Goal: Information Seeking & Learning: Learn about a topic

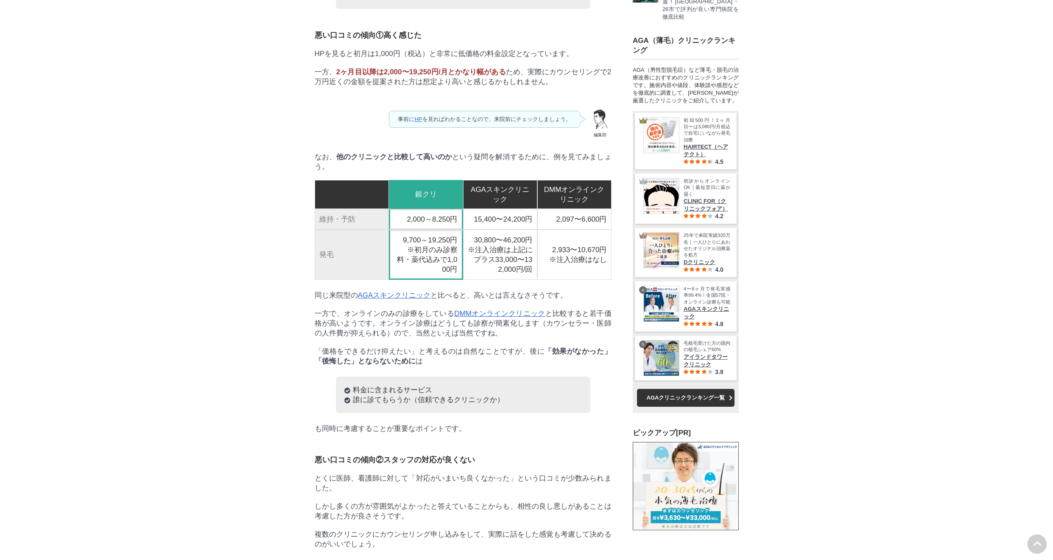
scroll to position [2899, 0]
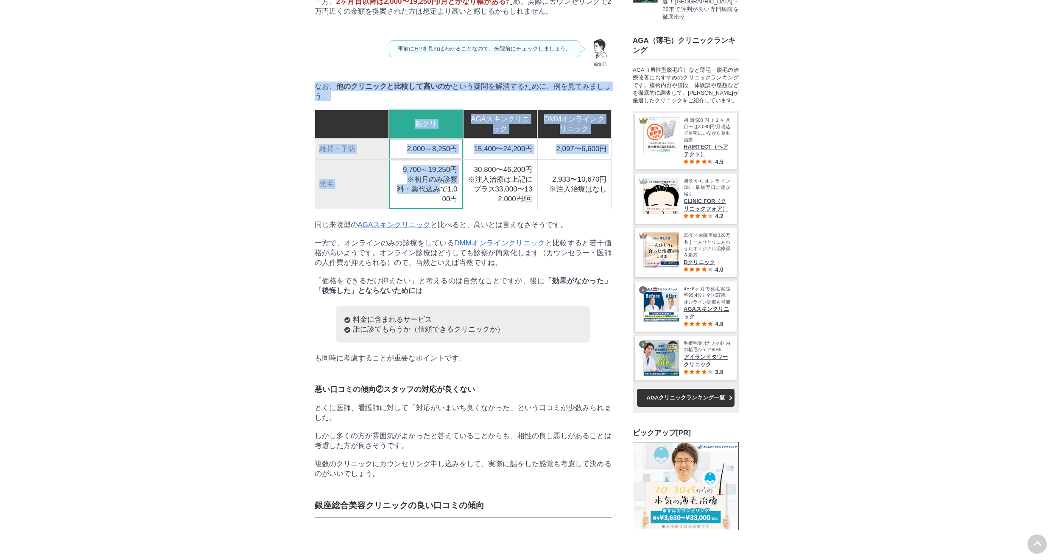
drag, startPoint x: 338, startPoint y: 319, endPoint x: 431, endPoint y: 406, distance: 127.2
click at [431, 209] on td "9,700～19,250円 ※初月のみ診察料・薬代込みで1,000円" at bounding box center [426, 184] width 74 height 50
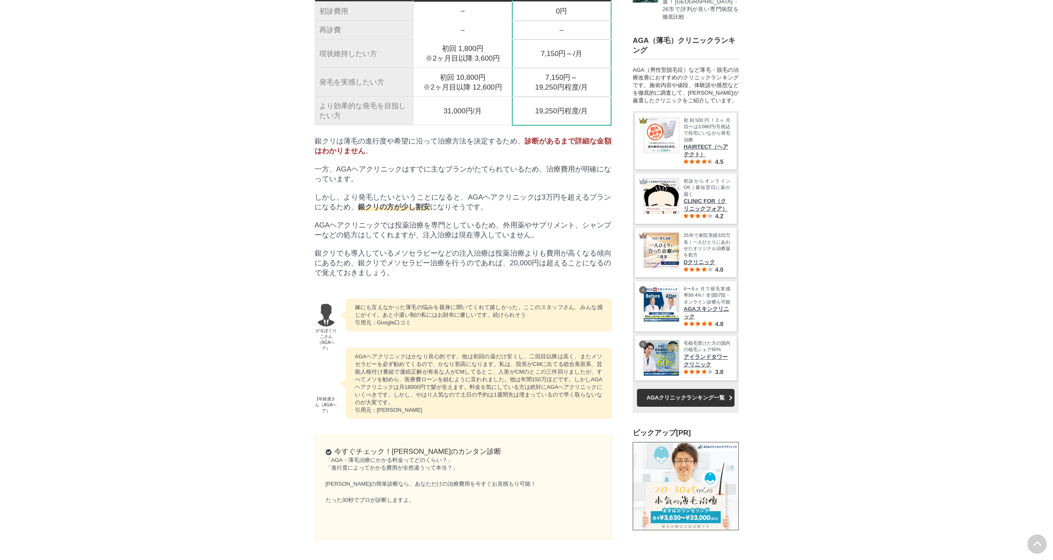
scroll to position [4455, 0]
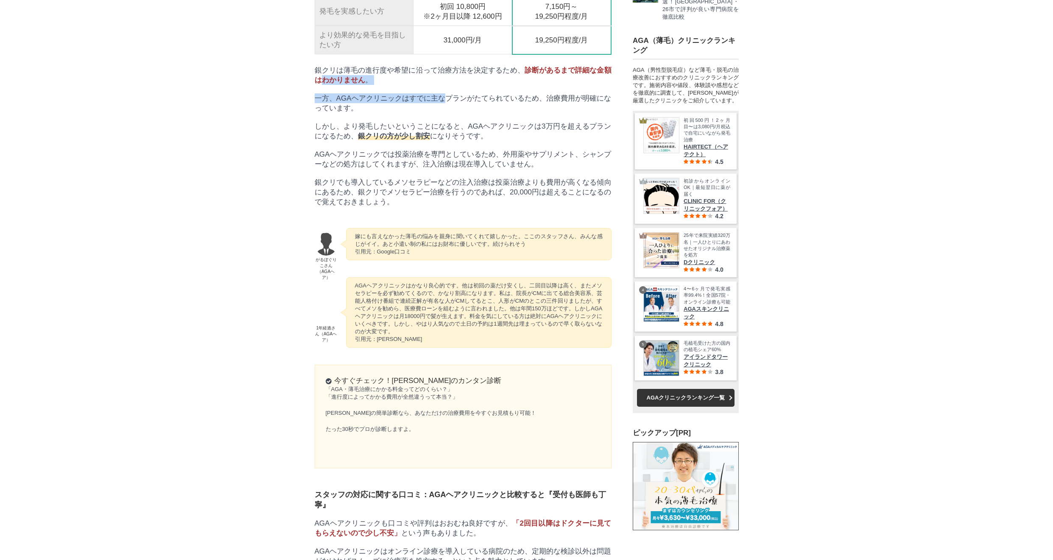
drag, startPoint x: 346, startPoint y: 396, endPoint x: 446, endPoint y: 423, distance: 103.2
click at [446, 113] on p "一方、AGAヘアクリニックはすでに主なプランがたてられているため、治療費用が明確になっています。" at bounding box center [463, 103] width 297 height 20
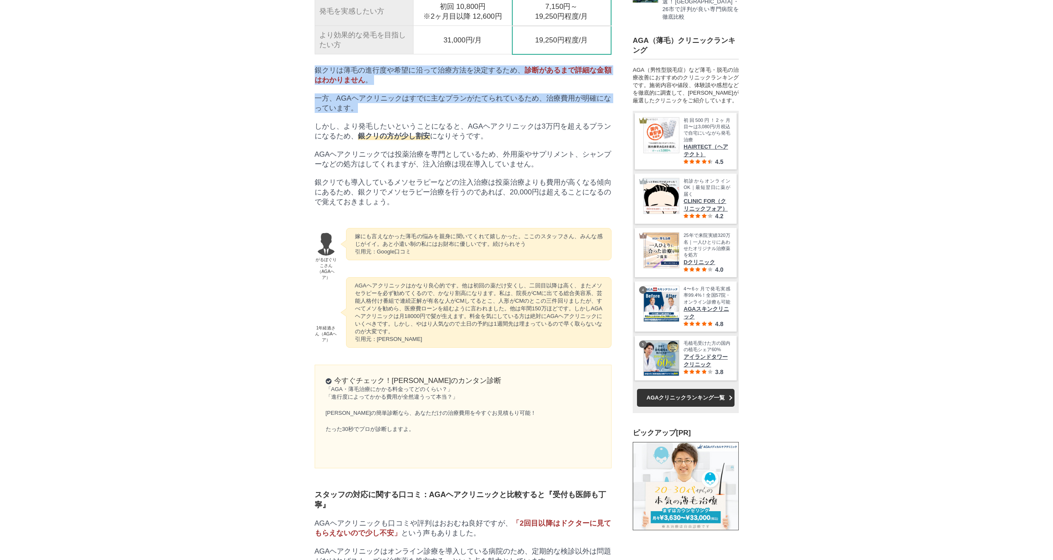
drag, startPoint x: 423, startPoint y: 433, endPoint x: 309, endPoint y: 386, distance: 123.1
drag, startPoint x: 309, startPoint y: 386, endPoint x: 421, endPoint y: 428, distance: 119.6
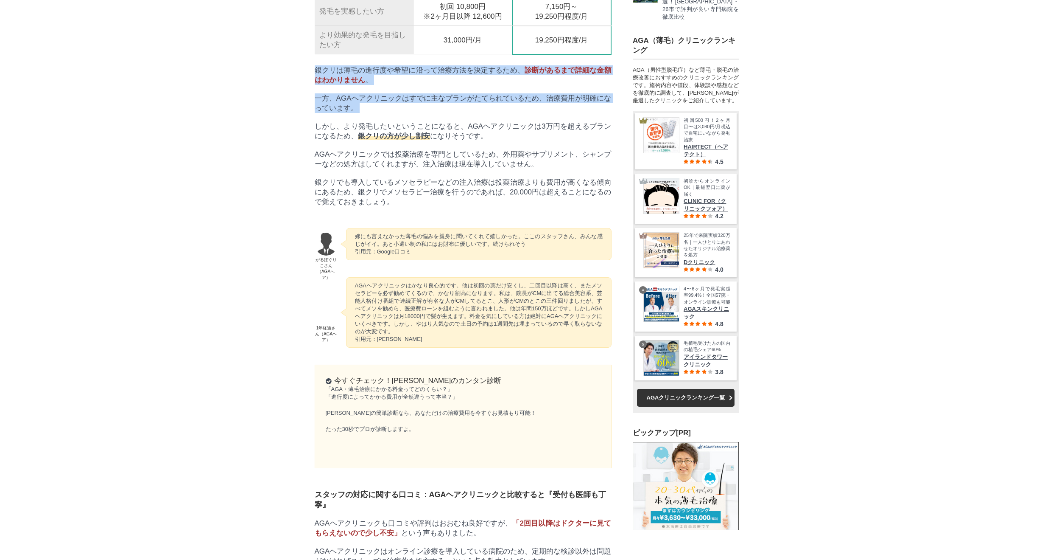
click at [421, 113] on p "一方、AGAヘアクリニックはすでに主なプランがたてられているため、治療費用が明確になっています。" at bounding box center [463, 103] width 297 height 20
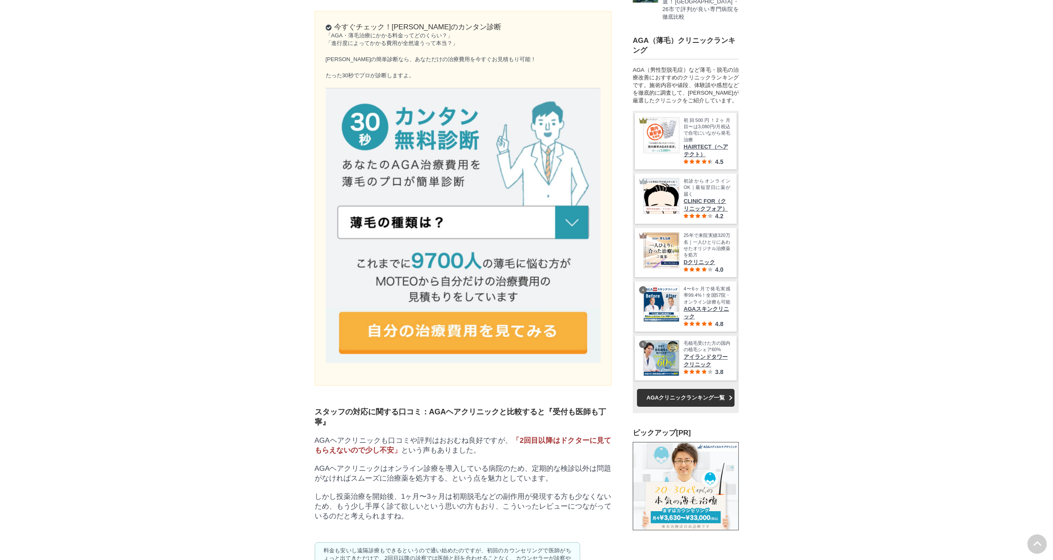
scroll to position [0, 0]
